Goal: Task Accomplishment & Management: Manage account settings

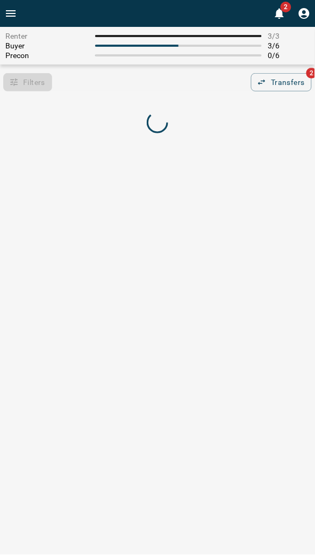
click at [190, 87] on div "Filters 0 Transfers 2" at bounding box center [157, 82] width 315 height 18
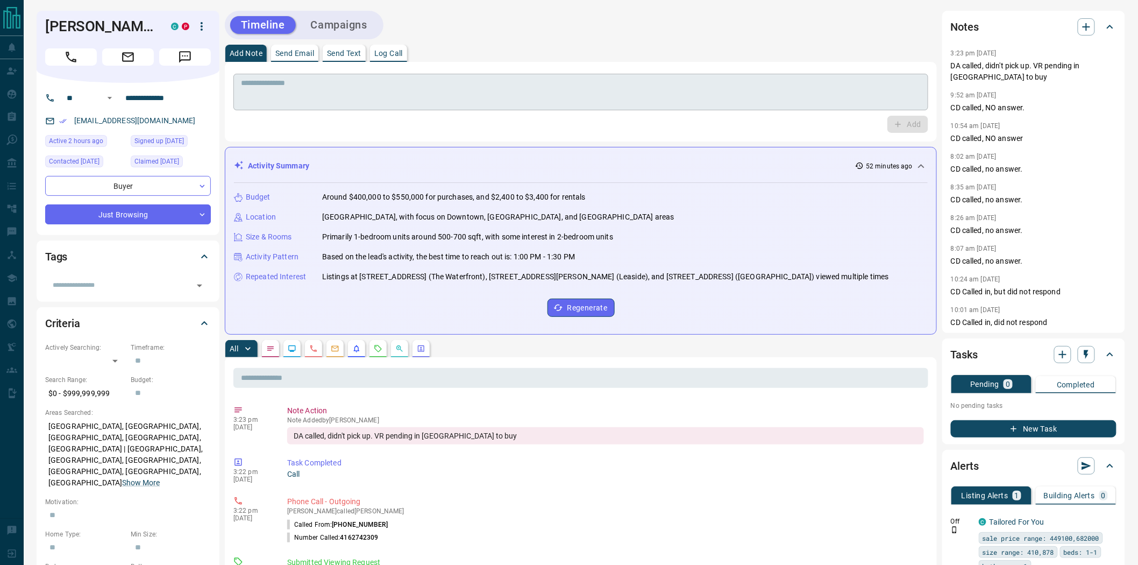
click at [359, 106] on div "* ​" at bounding box center [580, 92] width 695 height 37
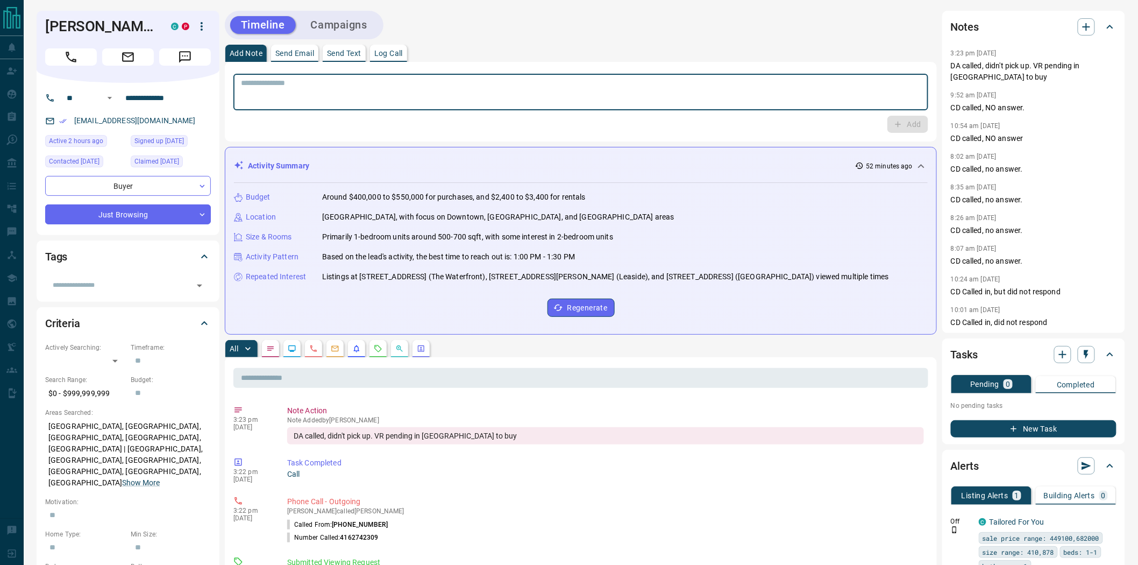
click at [319, 94] on textarea at bounding box center [581, 91] width 680 height 27
type textarea "**********"
drag, startPoint x: 912, startPoint y: 124, endPoint x: 837, endPoint y: 138, distance: 76.5
click at [910, 124] on button "Add" at bounding box center [907, 124] width 41 height 17
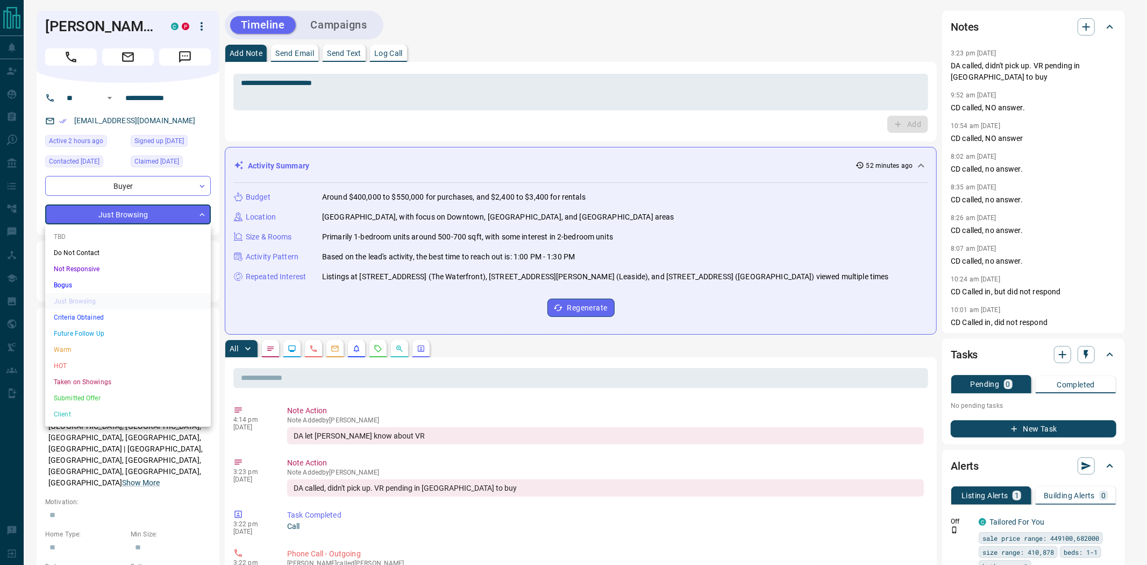
click at [85, 347] on li "Warm" at bounding box center [128, 349] width 166 height 16
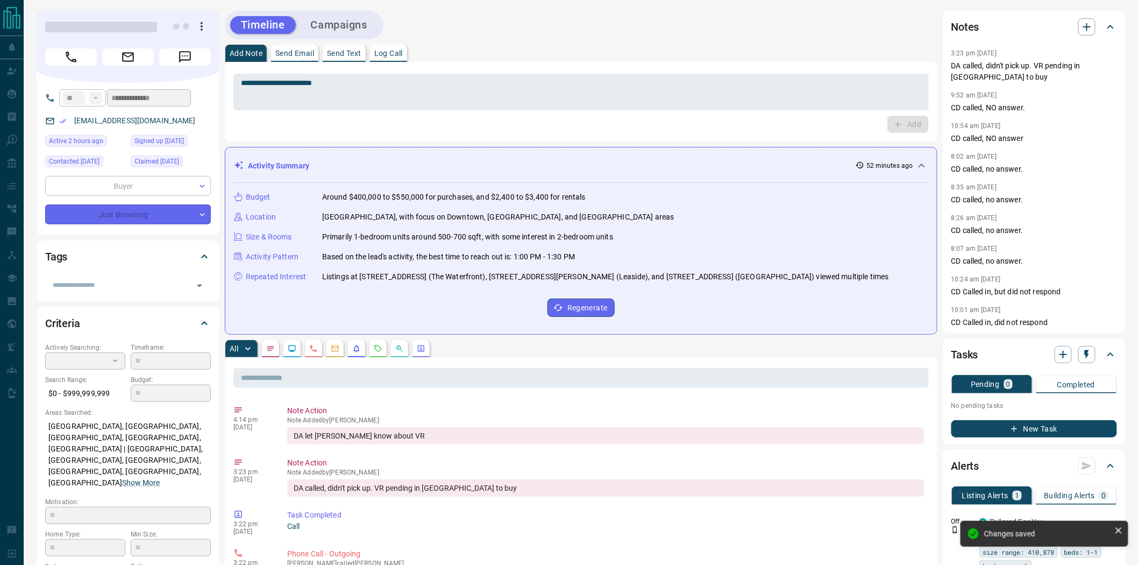
type input "*"
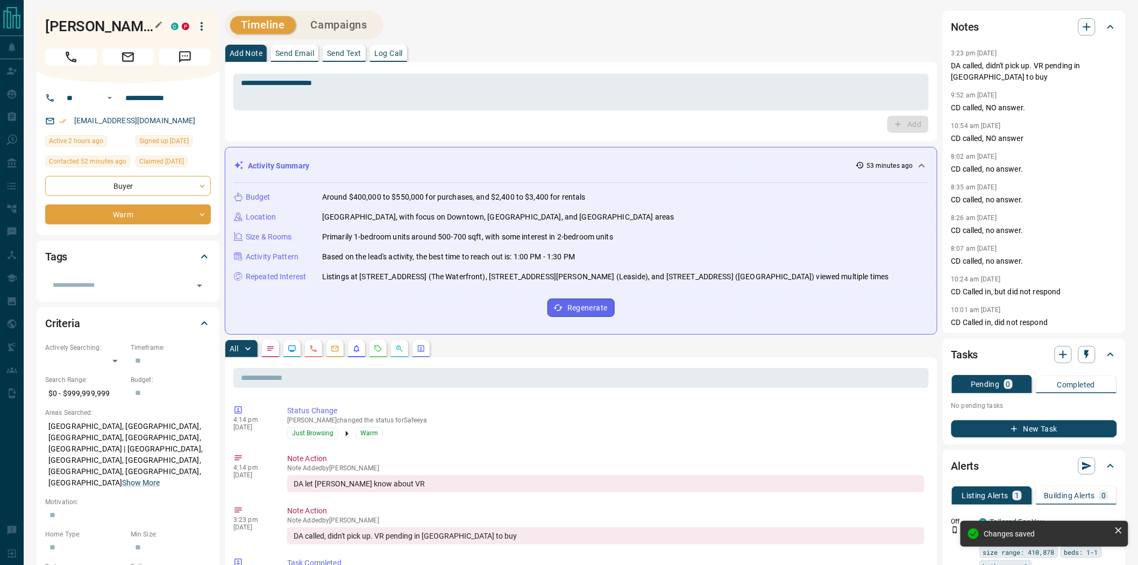
click at [116, 27] on h1 "[PERSON_NAME]" at bounding box center [100, 26] width 110 height 17
copy div "[PERSON_NAME] C P"
